Goal: Task Accomplishment & Management: Use online tool/utility

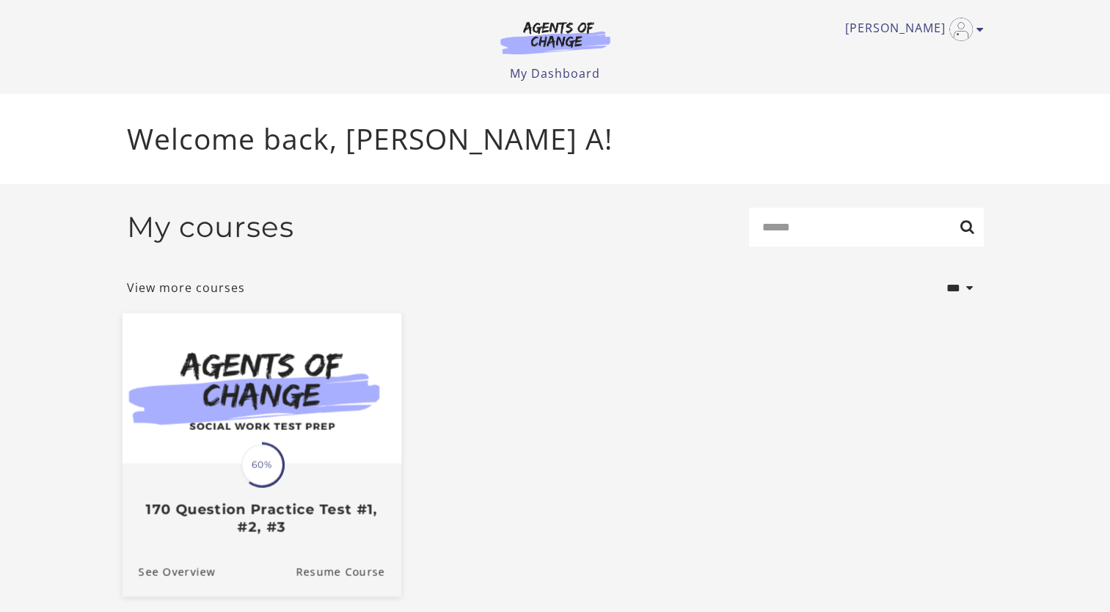
click at [178, 452] on img at bounding box center [261, 388] width 279 height 150
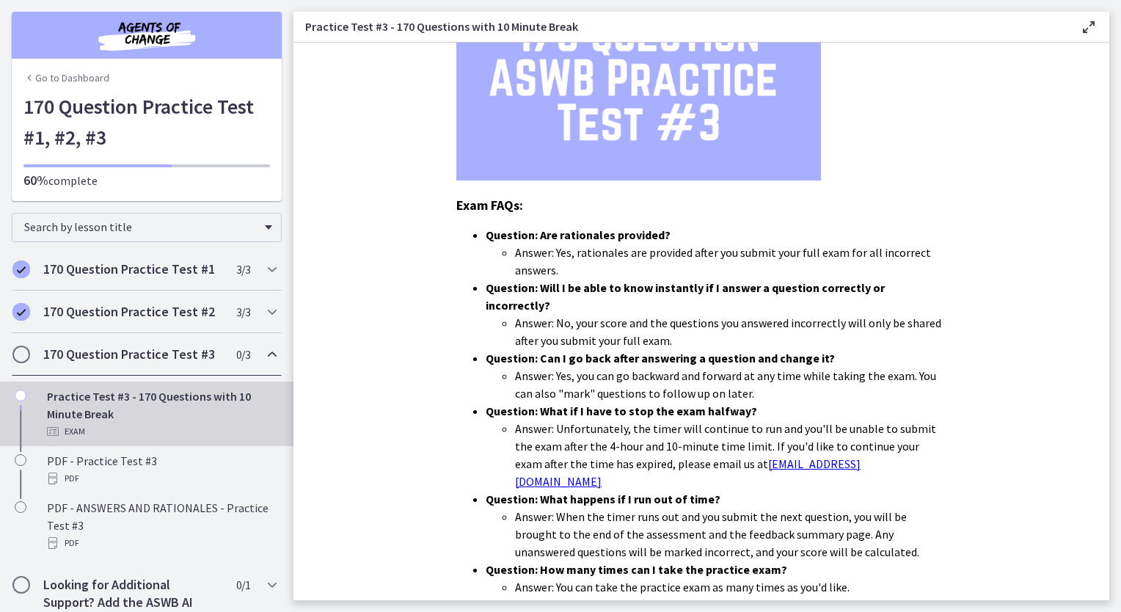
scroll to position [365, 0]
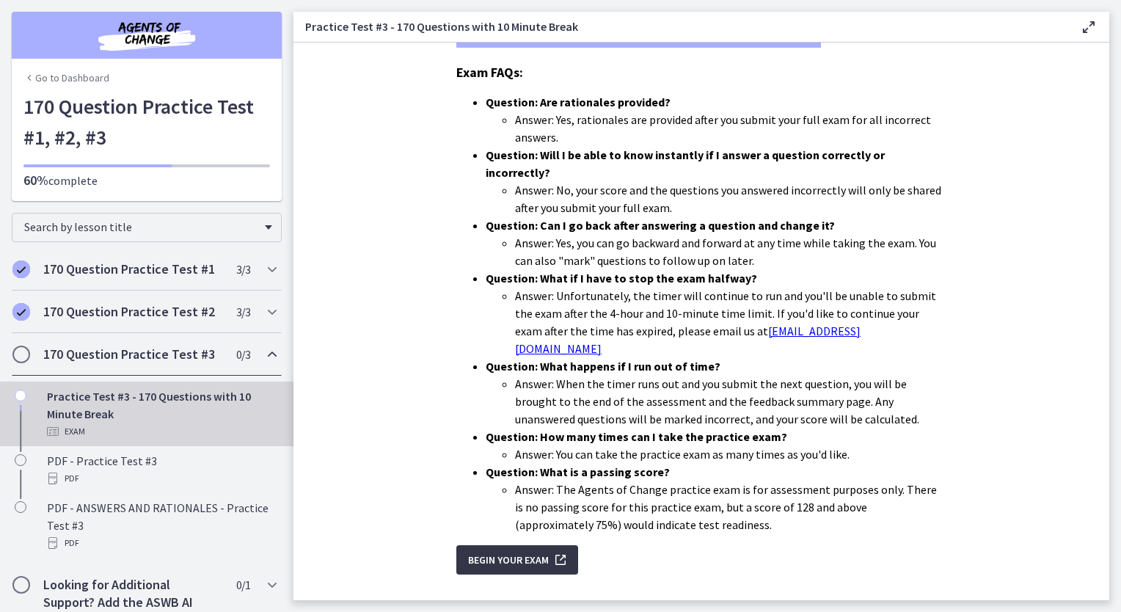
click at [513, 551] on span "Begin Your Exam" at bounding box center [508, 560] width 81 height 18
